Goal: Task Accomplishment & Management: Manage account settings

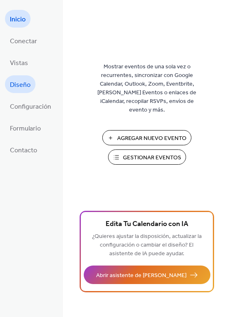
click at [21, 85] on span "Diseño" at bounding box center [20, 85] width 21 height 13
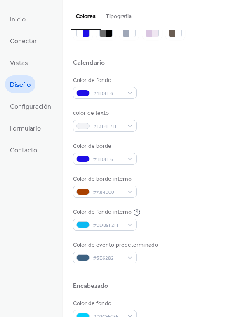
scroll to position [41, 0]
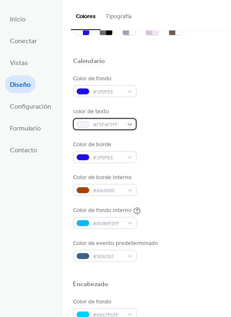
click at [131, 122] on div "#F3F4F7FF" at bounding box center [104, 124] width 63 height 12
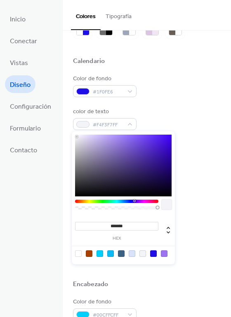
click at [135, 200] on div at bounding box center [116, 201] width 83 height 3
click at [168, 190] on div at bounding box center [123, 166] width 96 height 62
type input "*******"
click at [79, 137] on div at bounding box center [123, 166] width 96 height 62
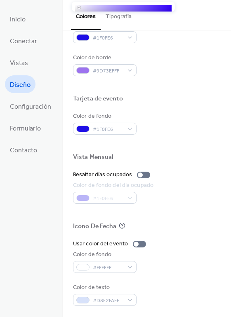
scroll to position [352, 0]
click at [80, 197] on div "#1F0FE6" at bounding box center [114, 198] width 82 height 12
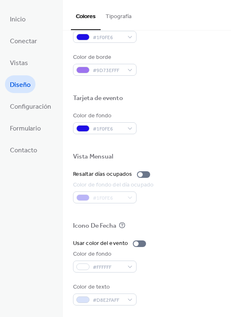
click at [106, 196] on div "#1F0FE6" at bounding box center [114, 198] width 82 height 12
click at [129, 196] on div "#1F0FE6" at bounding box center [114, 198] width 82 height 12
click at [143, 174] on div at bounding box center [143, 175] width 13 height 7
click at [144, 174] on div at bounding box center [146, 174] width 5 height 5
click at [128, 267] on div "#FFFFFF" at bounding box center [104, 267] width 63 height 12
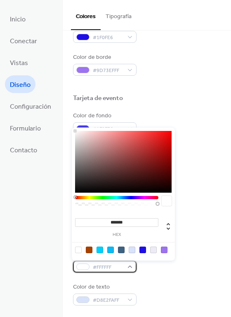
click at [128, 267] on div "#FFFFFF" at bounding box center [104, 267] width 63 height 12
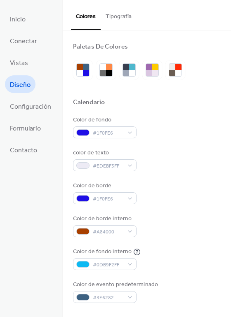
scroll to position [0, 0]
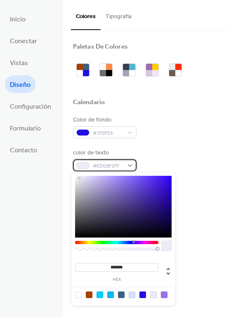
click at [127, 165] on div "#EDEBF5FF" at bounding box center [104, 166] width 63 height 12
click at [154, 182] on div at bounding box center [123, 207] width 96 height 62
click at [78, 179] on div at bounding box center [123, 207] width 96 height 62
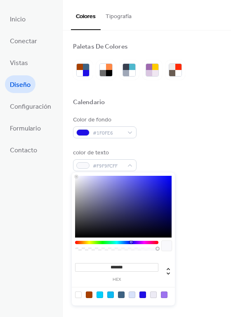
type input "*******"
click at [75, 176] on div at bounding box center [76, 177] width 2 height 2
click at [182, 141] on div "Color de fondo #1F0FE6 color de texto #FEFEFFFF Color de borde #1F0FE6 Color de…" at bounding box center [147, 210] width 148 height 188
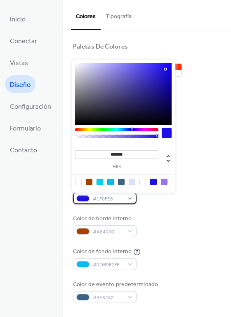
click at [128, 197] on div "#1F0FE6" at bounding box center [104, 199] width 63 height 12
click at [153, 129] on div at bounding box center [116, 129] width 83 height 3
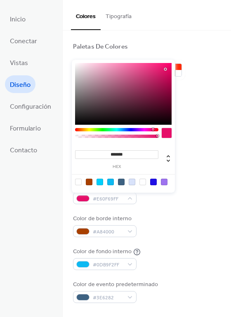
click at [133, 130] on div at bounding box center [116, 129] width 83 height 3
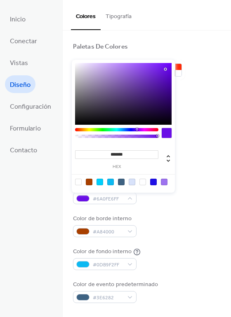
click at [136, 129] on div at bounding box center [116, 129] width 83 height 3
click at [110, 181] on div at bounding box center [110, 182] width 7 height 7
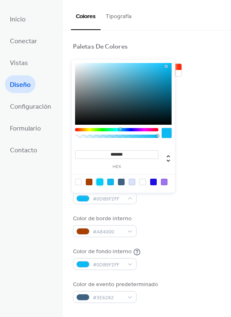
click at [101, 181] on div at bounding box center [99, 182] width 7 height 7
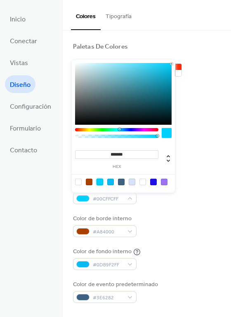
click at [142, 180] on div at bounding box center [142, 182] width 7 height 7
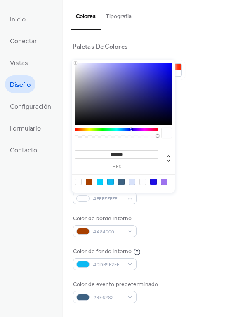
click at [78, 183] on div at bounding box center [78, 182] width 7 height 7
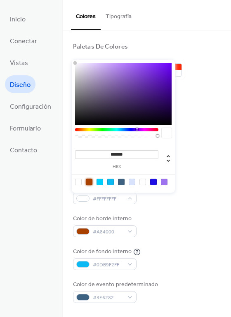
click at [87, 181] on div at bounding box center [89, 182] width 7 height 7
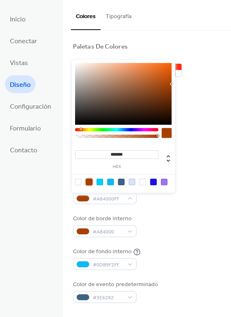
click at [101, 181] on div at bounding box center [99, 182] width 7 height 7
type input "*******"
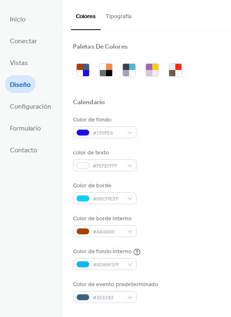
click at [182, 201] on div "Color de borde #00CFFCFF" at bounding box center [147, 193] width 148 height 23
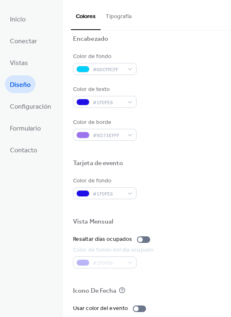
scroll to position [289, 0]
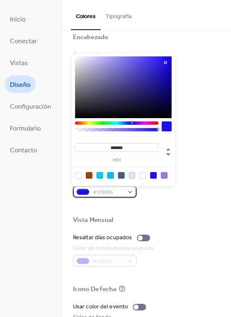
click at [127, 189] on div "#1F0FE6" at bounding box center [104, 192] width 63 height 12
click at [102, 176] on div at bounding box center [99, 175] width 7 height 7
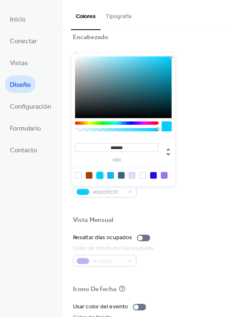
click at [99, 174] on div at bounding box center [99, 175] width 7 height 7
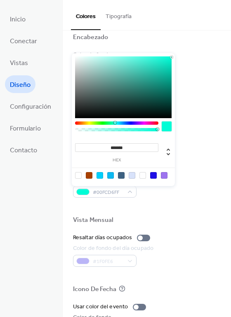
click at [115, 122] on div at bounding box center [116, 123] width 83 height 3
type input "*******"
click at [125, 122] on div at bounding box center [116, 123] width 83 height 3
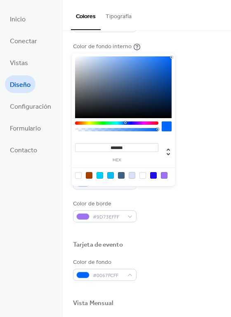
scroll to position [187, 0]
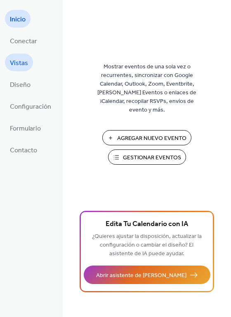
click at [20, 58] on span "Vistas" at bounding box center [19, 63] width 18 height 13
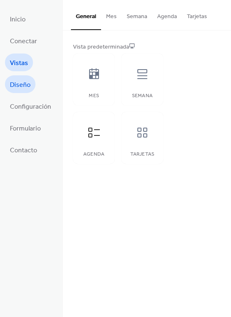
click at [21, 85] on span "Diseño" at bounding box center [20, 85] width 21 height 13
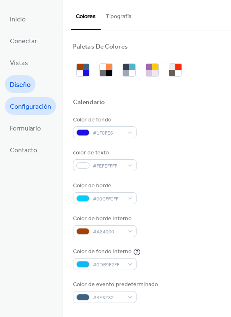
click at [36, 103] on span "Configuración" at bounding box center [30, 107] width 41 height 13
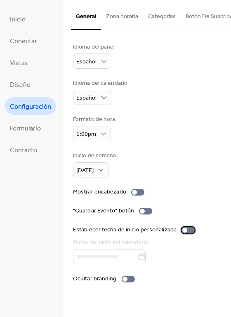
click at [186, 233] on div at bounding box center [187, 230] width 13 height 7
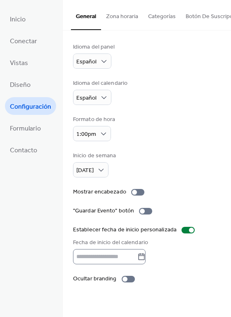
click at [145, 259] on icon at bounding box center [141, 257] width 8 height 8
click at [137, 259] on input "text" at bounding box center [105, 256] width 64 height 15
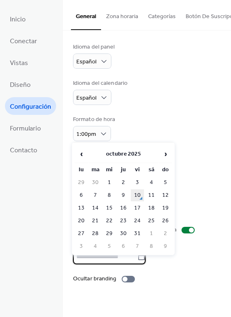
click at [139, 194] on td "10" at bounding box center [137, 196] width 13 height 12
type input "**********"
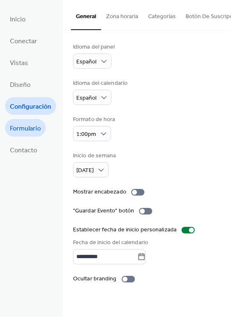
click at [18, 132] on link "Formulario" at bounding box center [25, 128] width 41 height 18
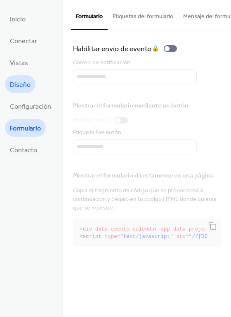
click at [26, 85] on span "Diseño" at bounding box center [20, 85] width 21 height 13
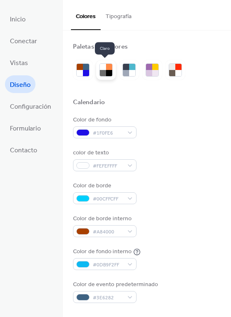
click at [106, 70] on div at bounding box center [109, 73] width 6 height 6
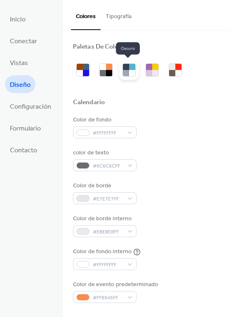
click at [129, 70] on div at bounding box center [132, 73] width 6 height 6
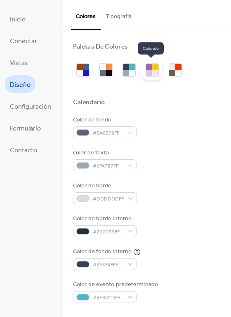
click at [149, 69] on div at bounding box center [149, 67] width 6 height 6
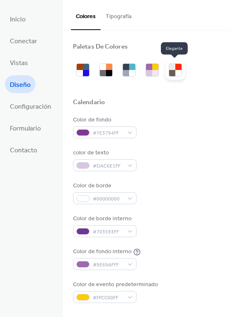
click at [171, 70] on div at bounding box center [172, 73] width 6 height 6
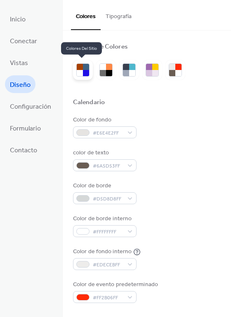
click at [85, 72] on div at bounding box center [86, 73] width 6 height 6
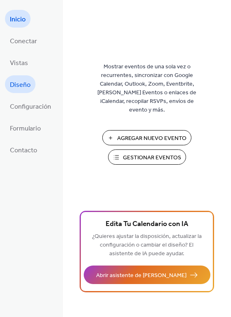
click at [17, 82] on span "Diseño" at bounding box center [20, 85] width 21 height 13
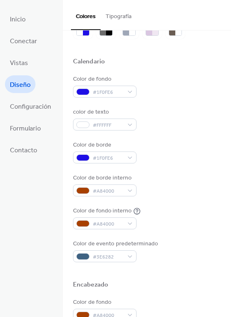
scroll to position [41, 0]
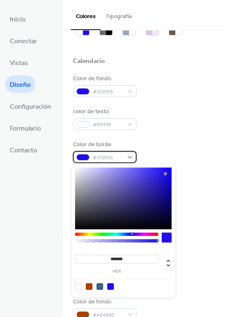
click at [129, 156] on div "#1F0FE6" at bounding box center [104, 157] width 63 height 12
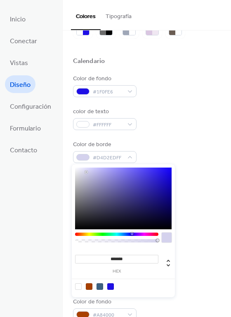
click at [86, 172] on div at bounding box center [123, 199] width 96 height 62
click at [169, 169] on div at bounding box center [123, 199] width 96 height 62
click at [168, 168] on div at bounding box center [168, 169] width 2 height 2
type input "*******"
click at [168, 175] on div at bounding box center [123, 199] width 96 height 62
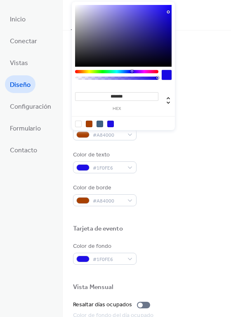
scroll to position [247, 0]
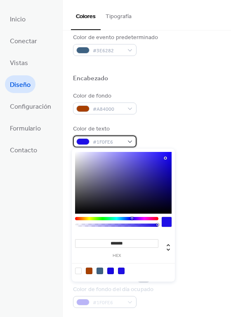
click at [127, 143] on div "#1F0FE6" at bounding box center [104, 142] width 63 height 12
click at [83, 155] on div at bounding box center [123, 183] width 96 height 62
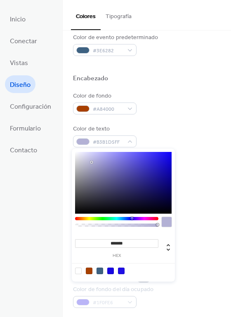
click at [91, 162] on div at bounding box center [123, 183] width 96 height 62
click at [119, 162] on div at bounding box center [123, 183] width 96 height 62
click at [141, 162] on div at bounding box center [123, 183] width 96 height 62
click at [157, 171] on div at bounding box center [123, 183] width 96 height 62
click at [158, 193] on div at bounding box center [123, 183] width 96 height 62
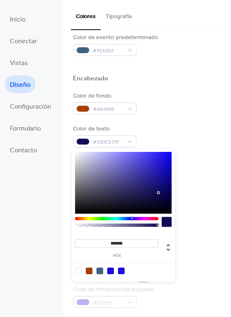
click at [151, 219] on div at bounding box center [116, 218] width 83 height 3
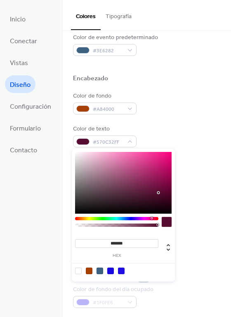
type input "*******"
click at [167, 182] on div at bounding box center [123, 183] width 96 height 62
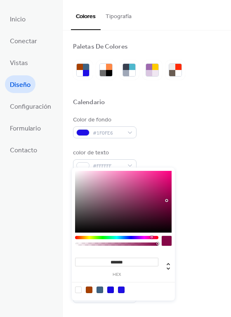
scroll to position [0, 0]
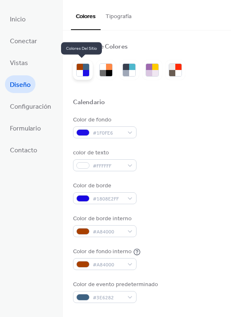
click at [84, 70] on div at bounding box center [86, 73] width 6 height 6
click at [114, 16] on button "Tipografía" at bounding box center [119, 14] width 36 height 29
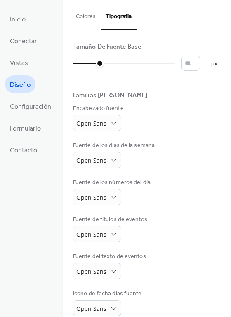
click at [84, 15] on button "Colores" at bounding box center [86, 14] width 30 height 29
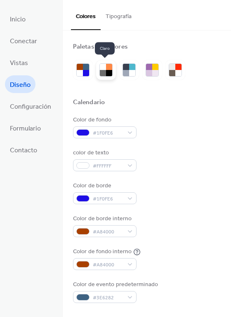
click at [109, 69] on div at bounding box center [109, 67] width 6 height 6
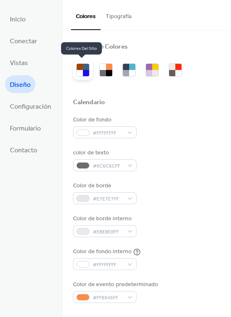
click at [81, 72] on div at bounding box center [80, 73] width 6 height 6
